Goal: Find specific page/section: Find specific page/section

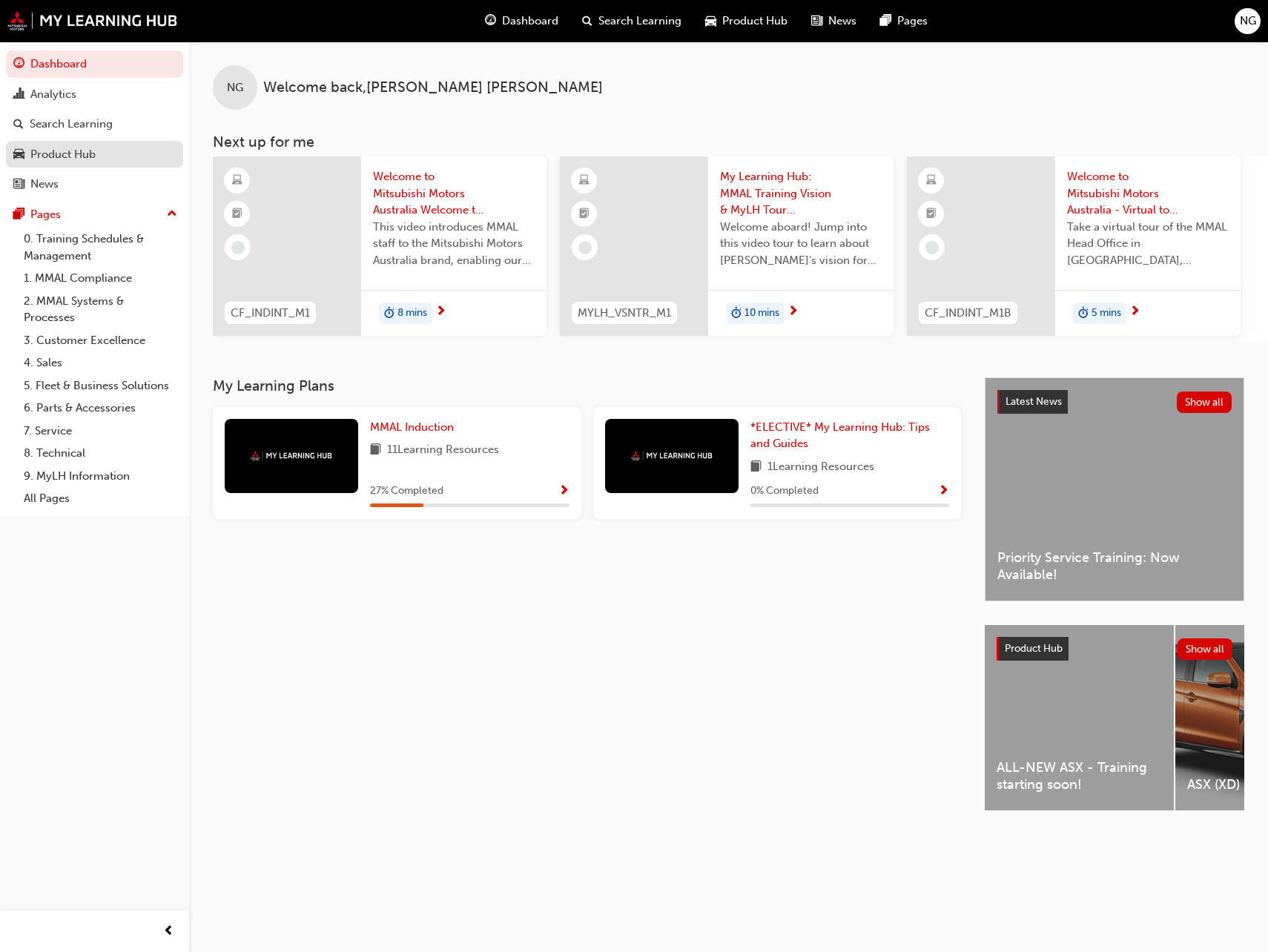
click at [76, 160] on div "Product Hub" at bounding box center [63, 155] width 65 height 17
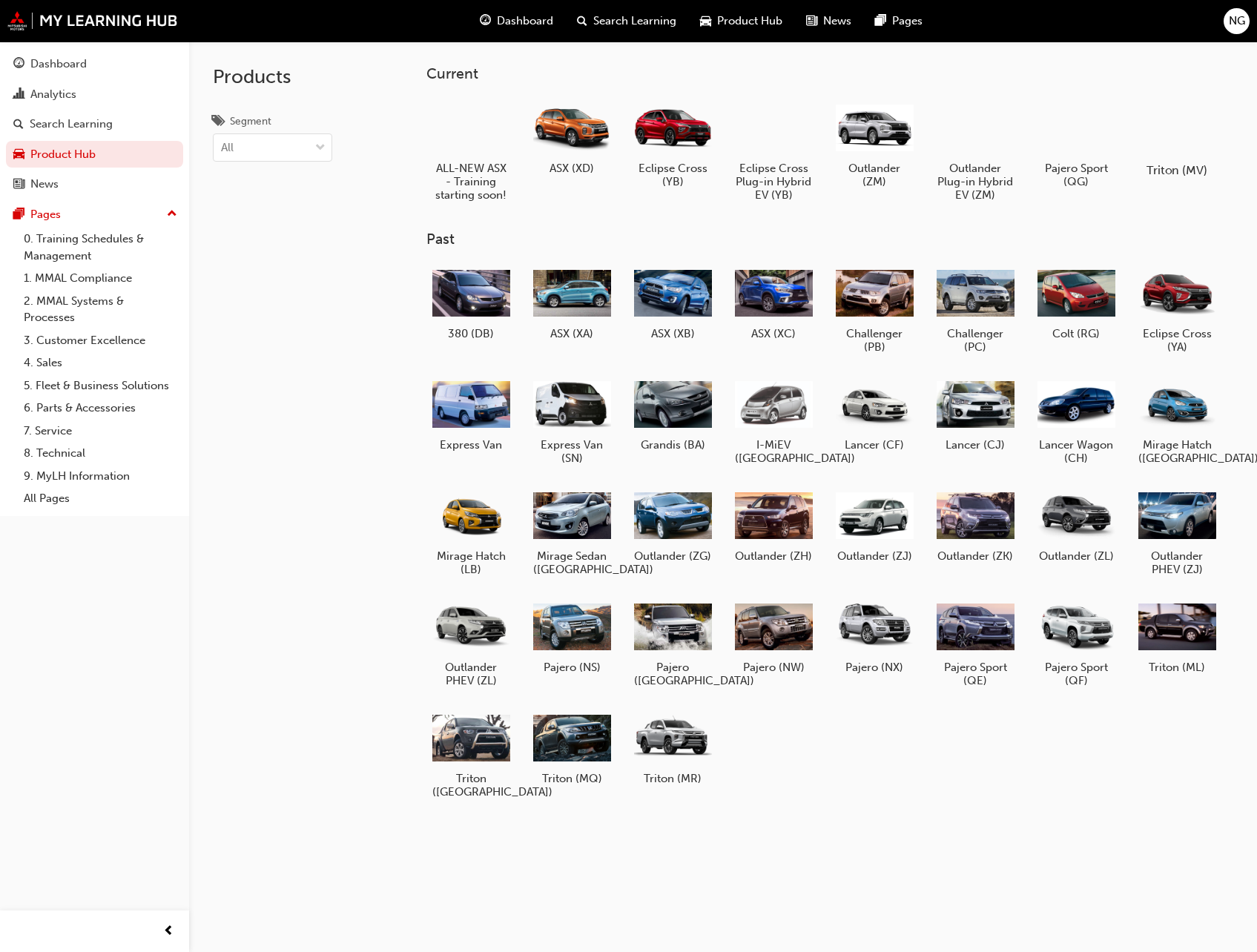
click at [1193, 130] on div at bounding box center [1177, 128] width 83 height 59
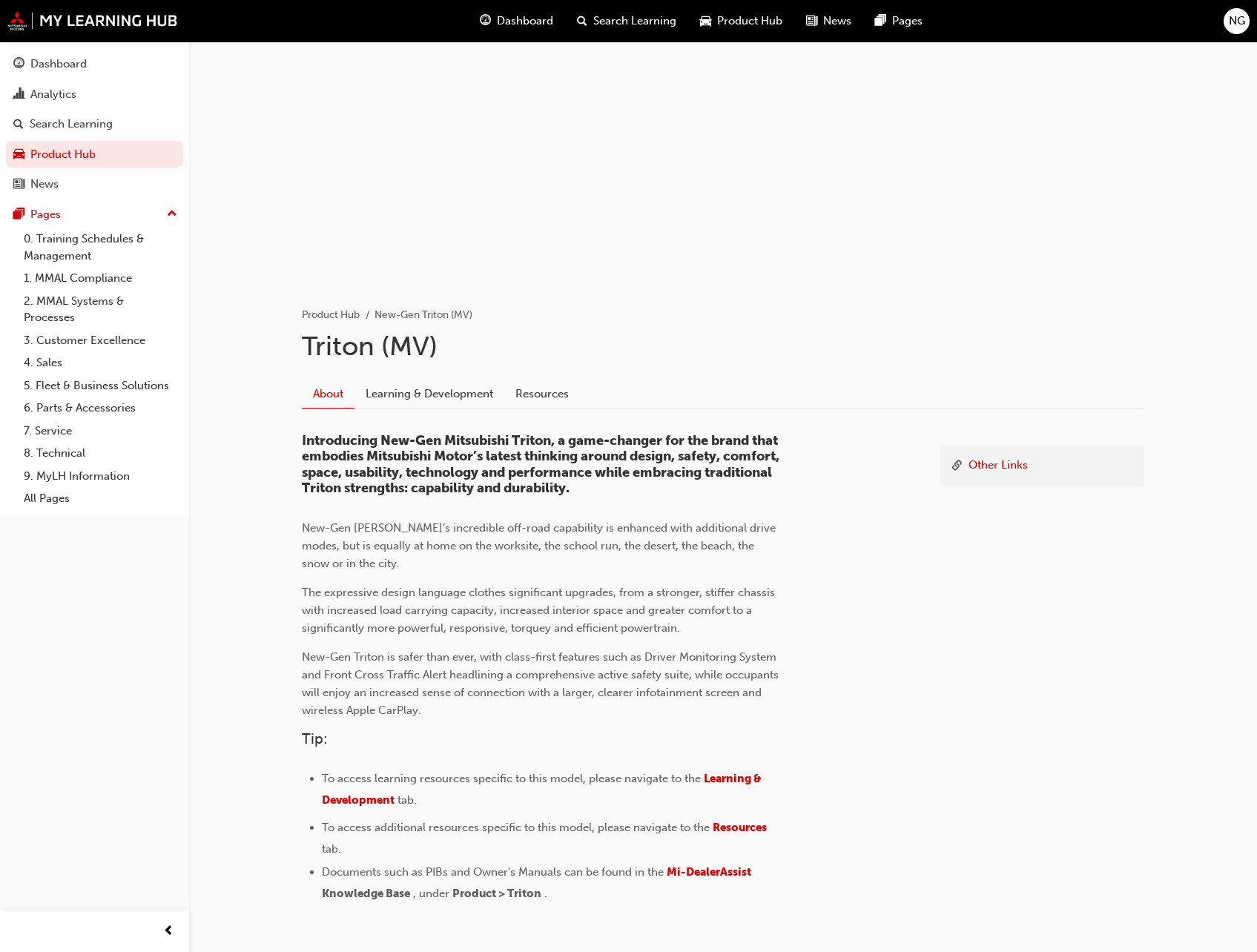
scroll to position [125, 0]
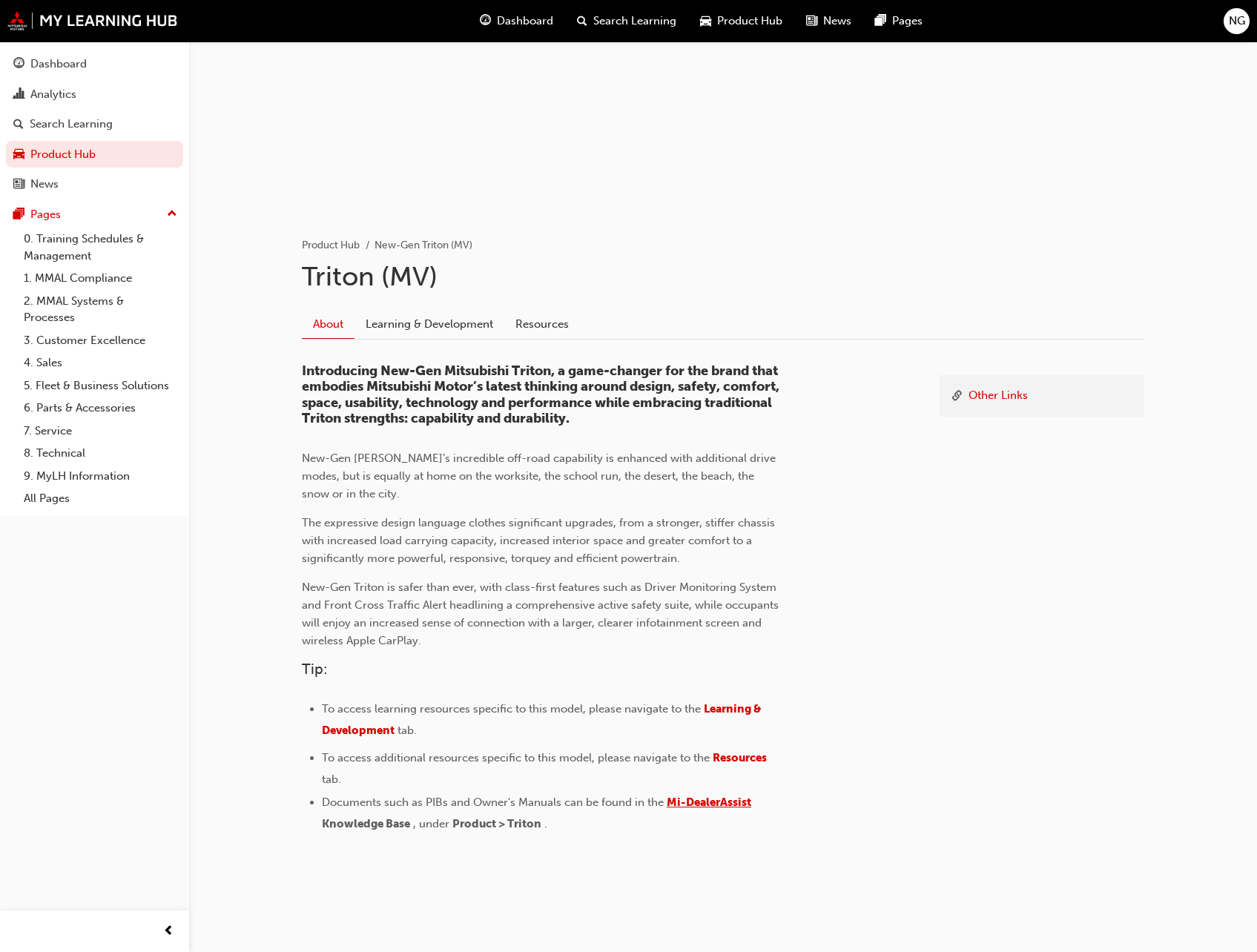
click at [729, 805] on span "Mi-DealerAssist" at bounding box center [709, 802] width 85 height 13
